Goal: Find specific page/section: Locate a particular part of the current website

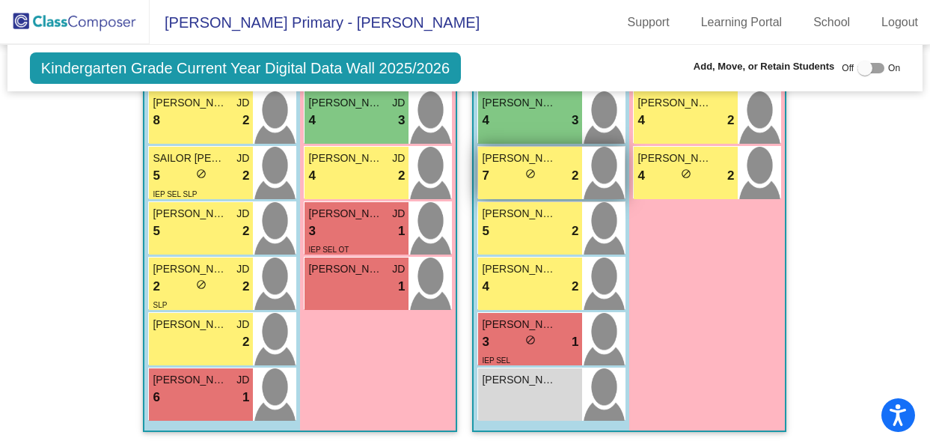
click at [558, 166] on div "7 lock do_not_disturb_alt 2" at bounding box center [530, 175] width 96 height 19
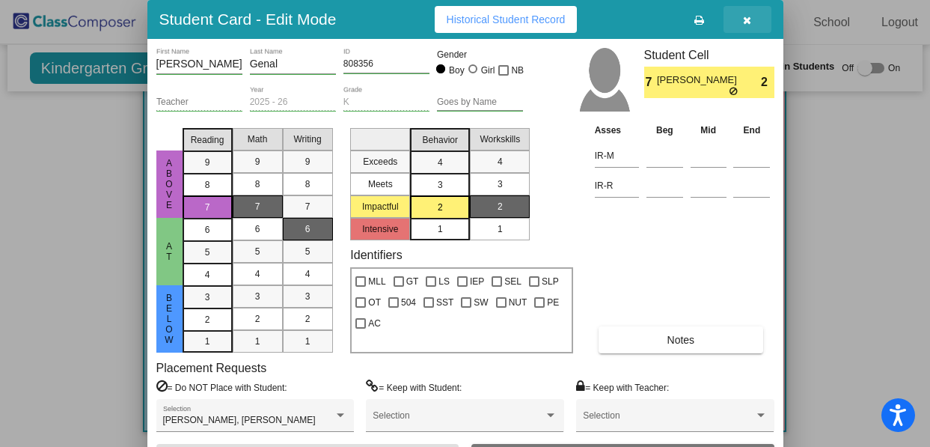
click at [743, 19] on icon "button" at bounding box center [747, 20] width 8 height 10
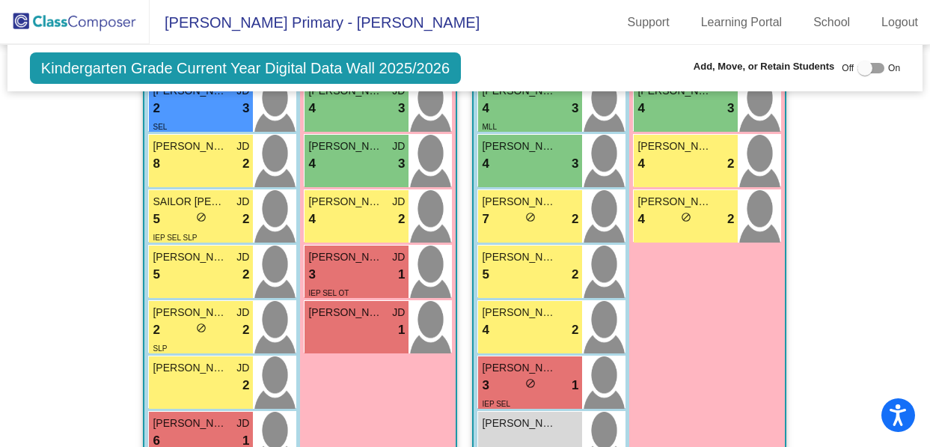
scroll to position [1995, 0]
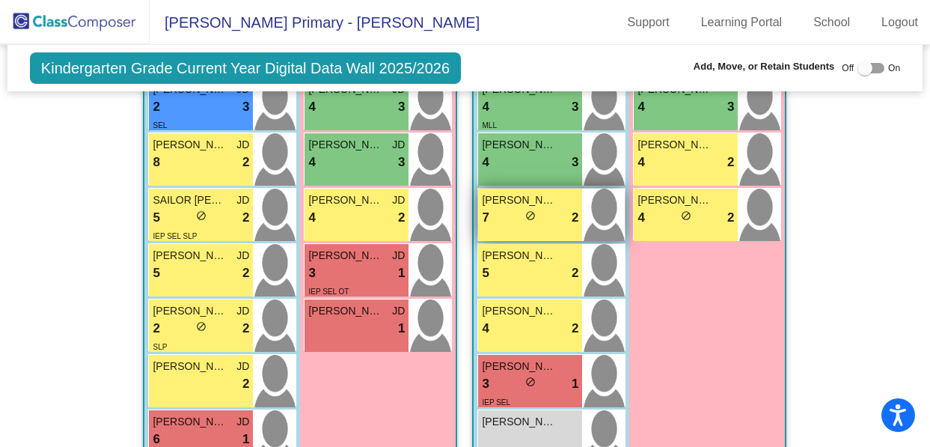
click at [507, 197] on span "[PERSON_NAME]" at bounding box center [519, 200] width 75 height 16
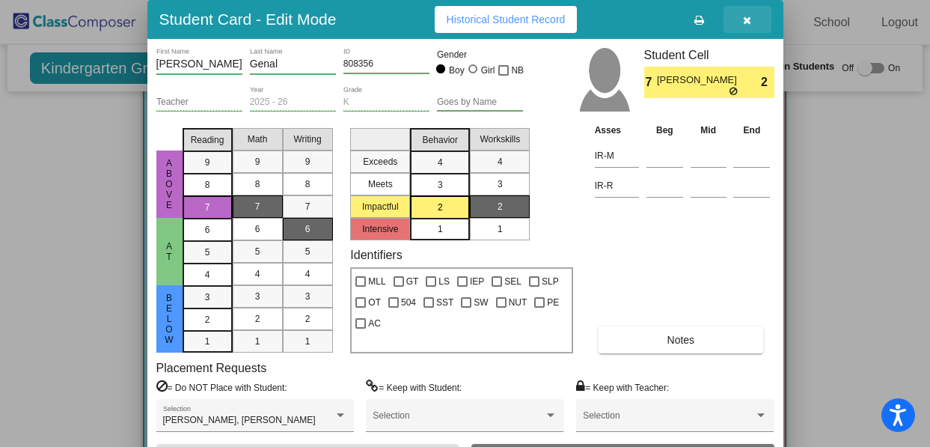
click at [746, 19] on icon "button" at bounding box center [747, 20] width 8 height 10
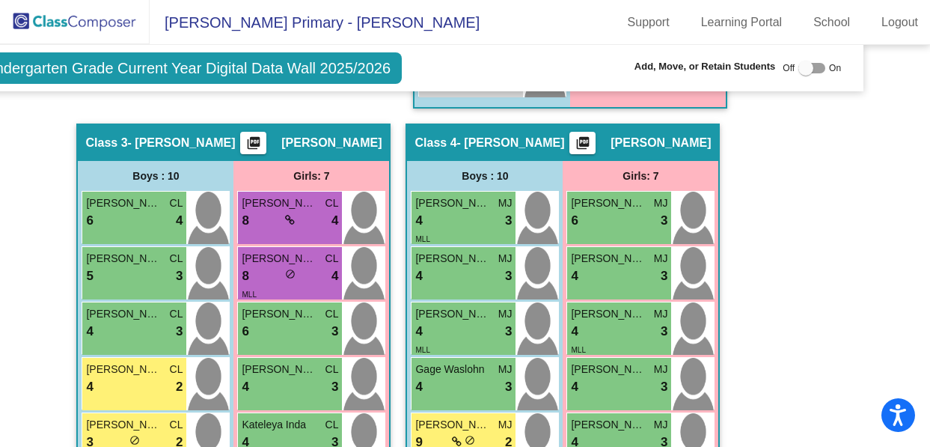
scroll to position [1040, 67]
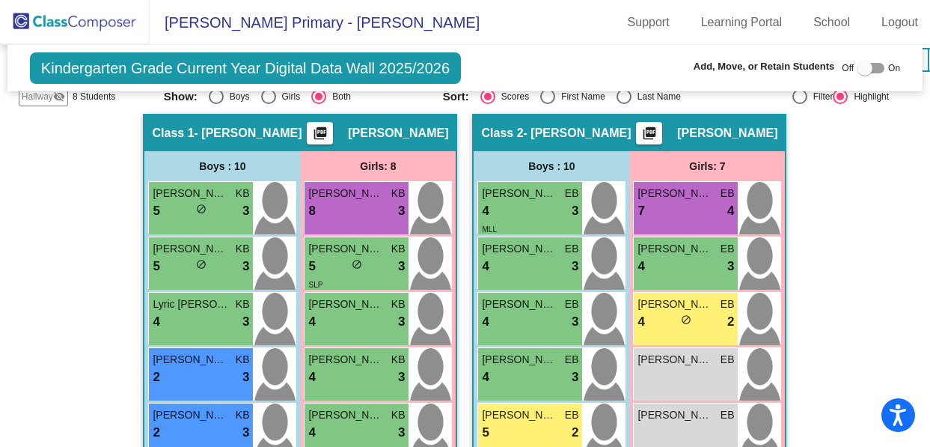
scroll to position [386, 0]
